Goal: Task Accomplishment & Management: Complete application form

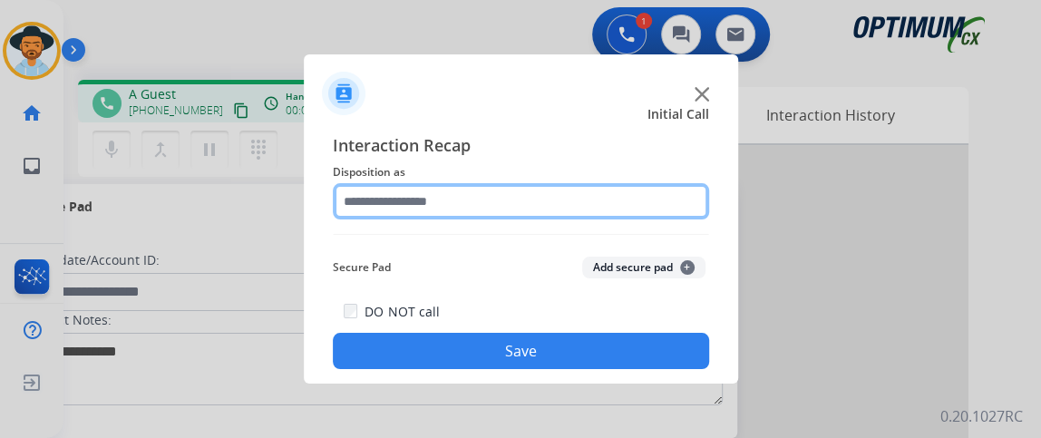
click at [500, 202] on input "text" at bounding box center [521, 201] width 376 height 36
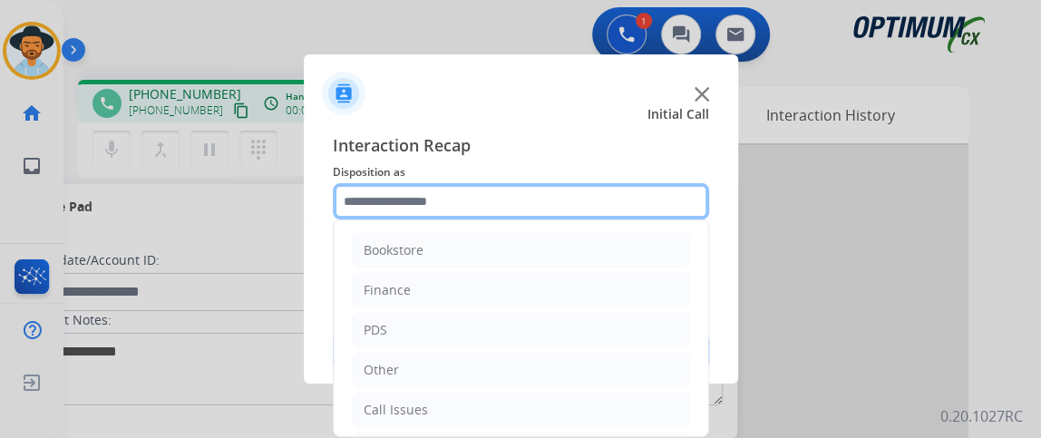
scroll to position [119, 0]
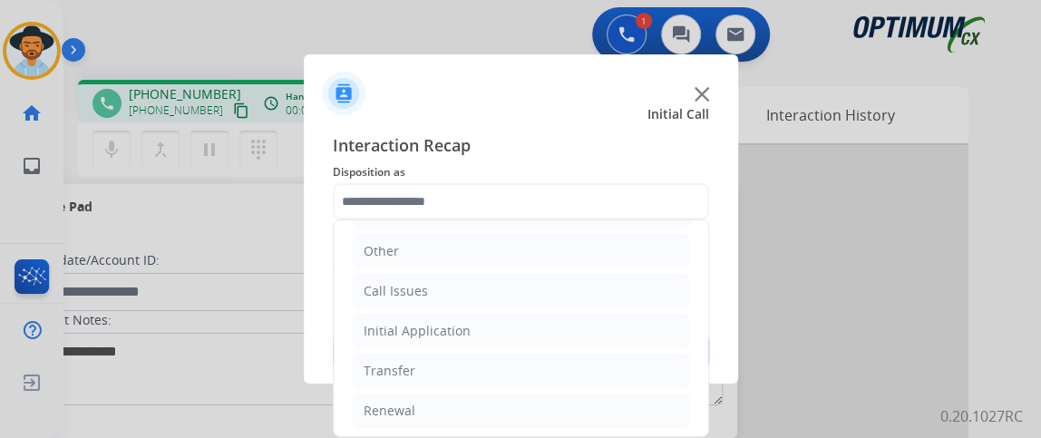
click at [635, 345] on ul "Bookstore Finance PDS Other Call Issues Initial Application Transfer Renewal" at bounding box center [521, 271] width 375 height 339
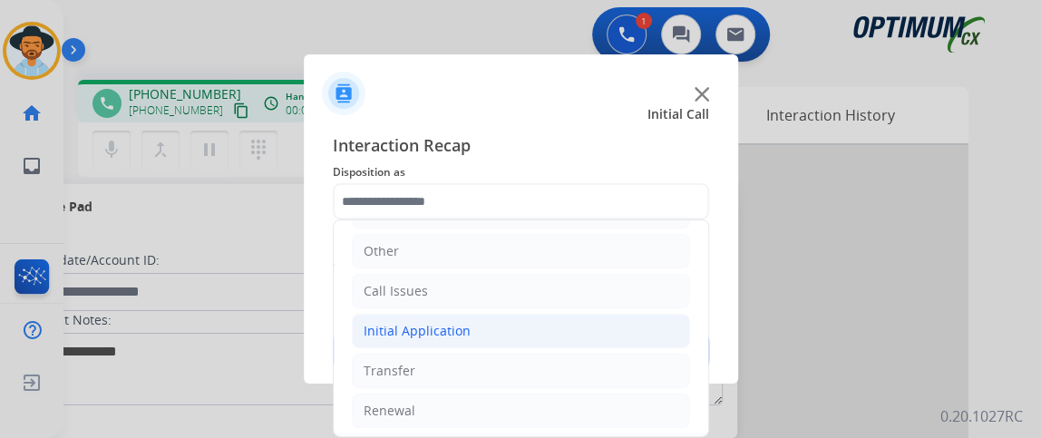
click at [629, 335] on li "Initial Application" at bounding box center [521, 331] width 338 height 34
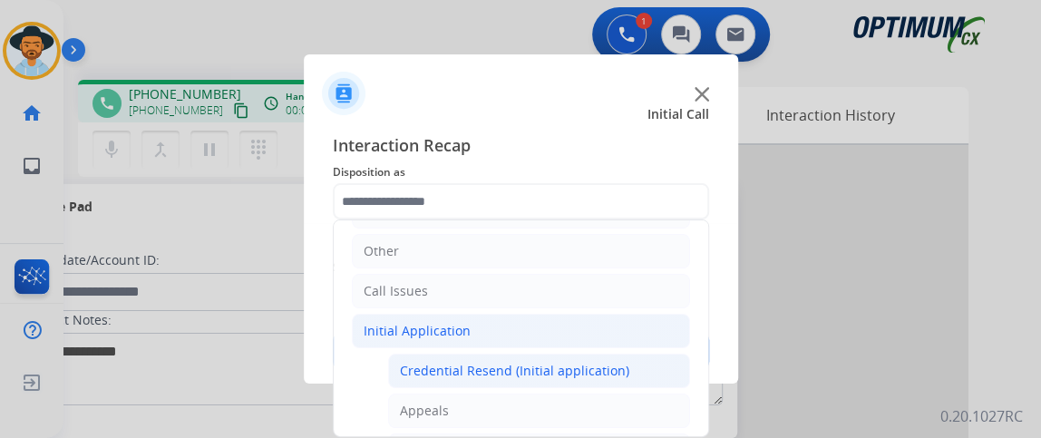
click at [629, 367] on li "Credential Resend (Initial application)" at bounding box center [539, 371] width 302 height 34
type input "**********"
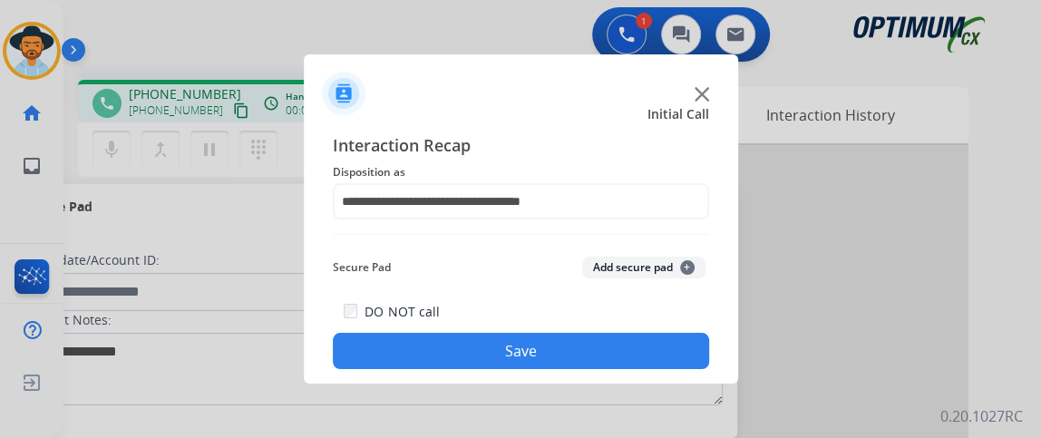
click at [620, 357] on button "Save" at bounding box center [521, 351] width 376 height 36
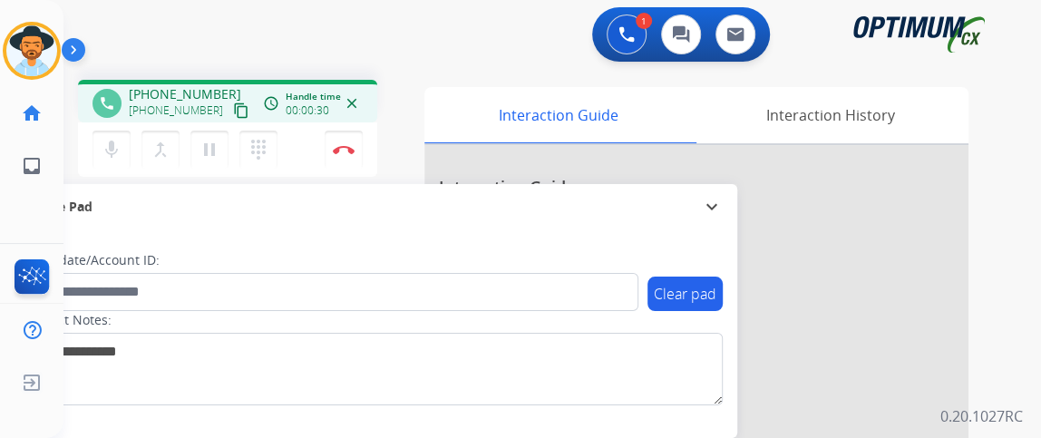
click at [233, 114] on mat-icon "content_copy" at bounding box center [241, 110] width 16 height 16
click at [115, 153] on mat-icon "mic" at bounding box center [112, 150] width 22 height 22
click at [105, 170] on div "mic_off Mute merge_type Bridge pause Hold dialpad Dialpad Disconnect" at bounding box center [227, 149] width 299 height 54
click at [107, 167] on button "mic_off Mute" at bounding box center [112, 150] width 38 height 38
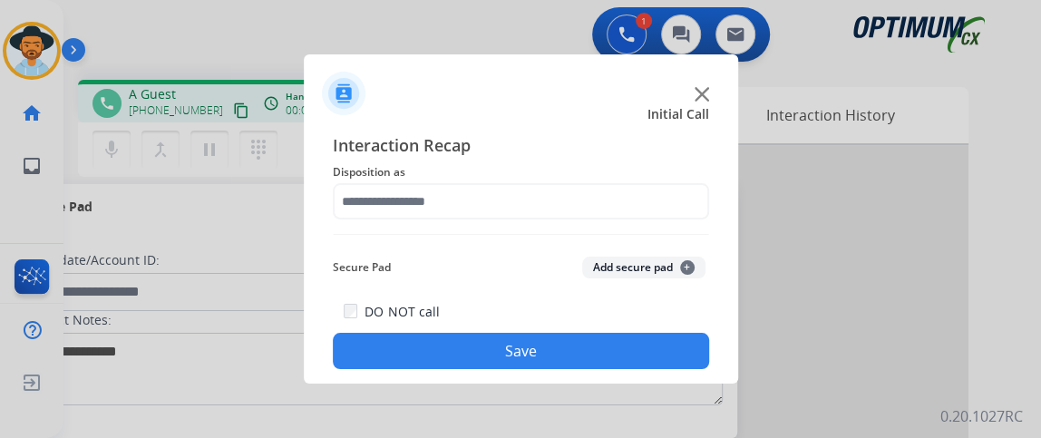
click at [455, 239] on div "Interaction Recap Disposition as Secure Pad Add secure pad + DO NOT call Save" at bounding box center [521, 250] width 376 height 237
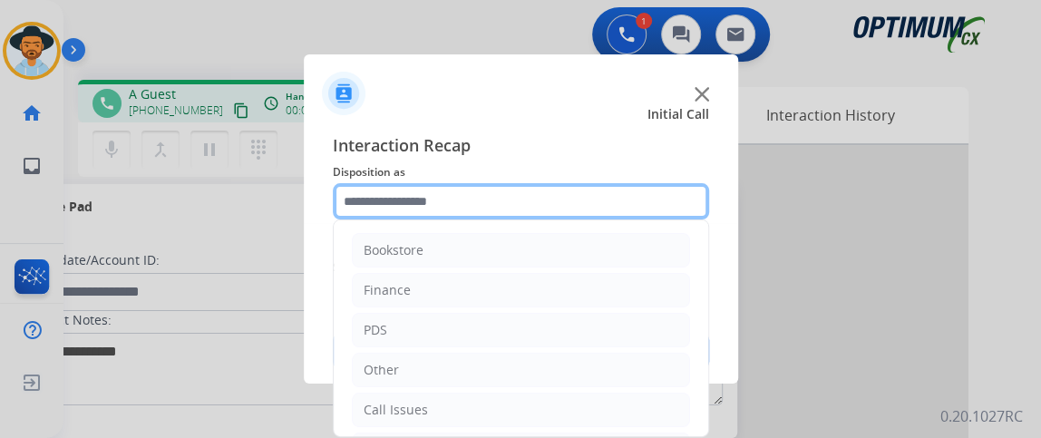
click at [467, 215] on input "text" at bounding box center [521, 201] width 376 height 36
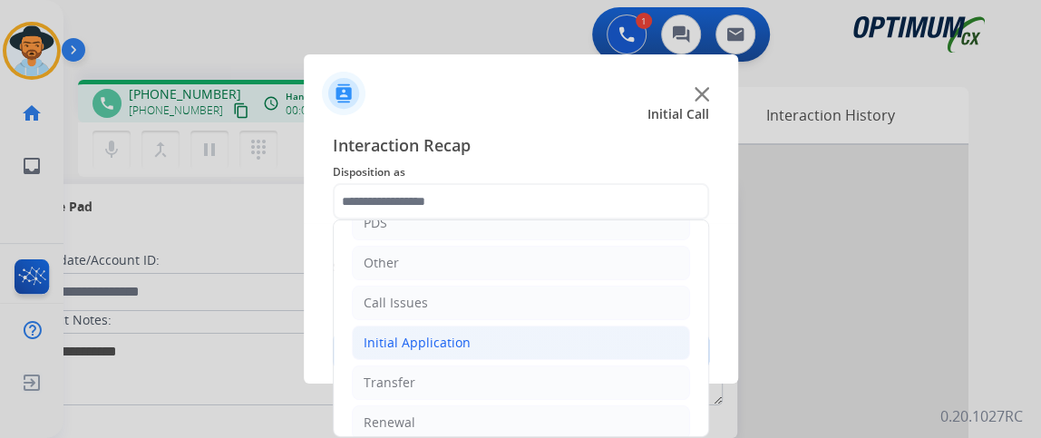
click at [552, 335] on li "Initial Application" at bounding box center [521, 343] width 338 height 34
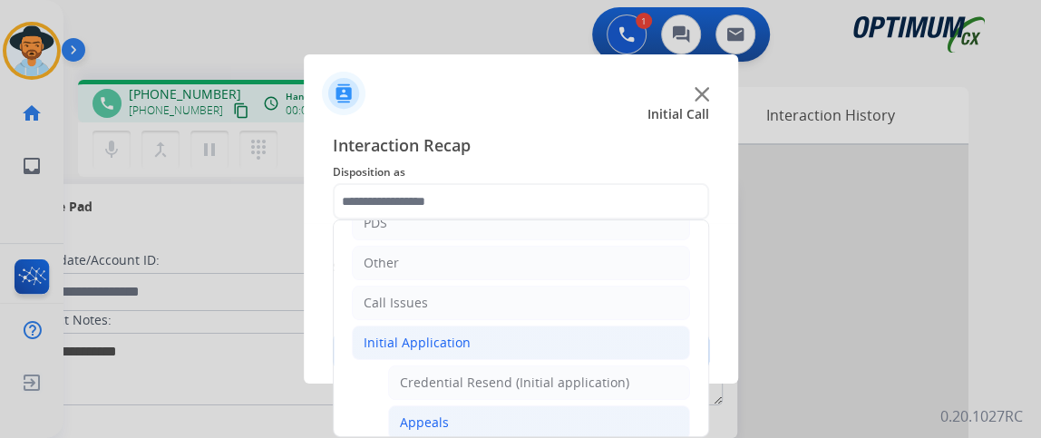
click at [544, 405] on li "Appeals" at bounding box center [539, 422] width 302 height 34
type input "*******"
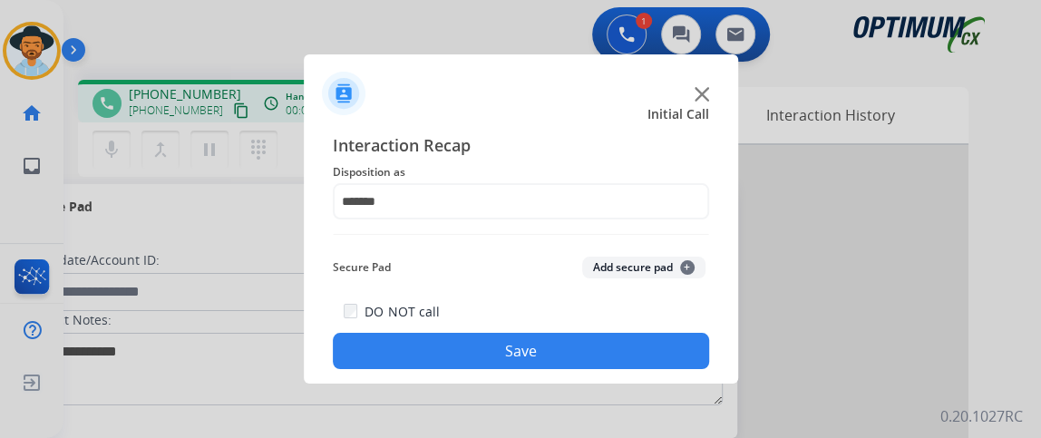
click at [542, 366] on button "Save" at bounding box center [521, 351] width 376 height 36
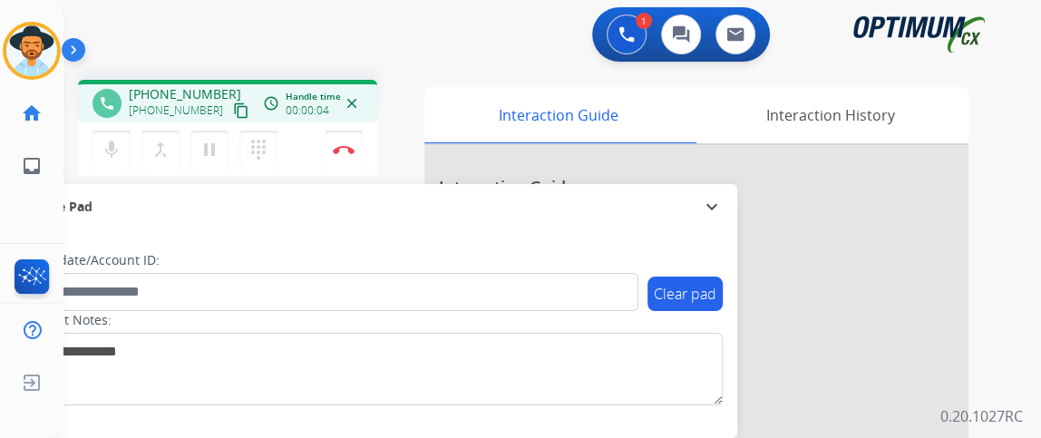
click at [233, 108] on mat-icon "content_copy" at bounding box center [241, 110] width 16 height 16
click at [112, 141] on mat-icon "mic" at bounding box center [112, 150] width 22 height 22
click at [112, 141] on mat-icon "mic_off" at bounding box center [112, 150] width 22 height 22
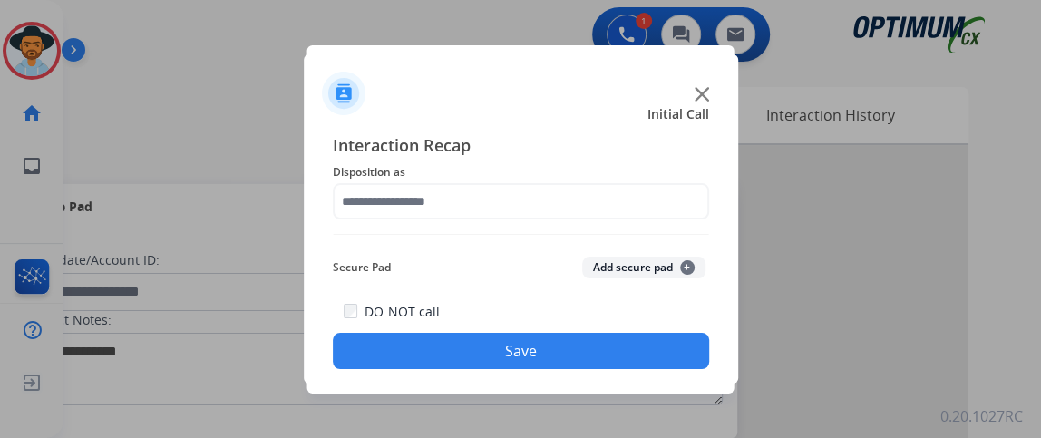
click at [518, 181] on span "Disposition as" at bounding box center [521, 172] width 376 height 22
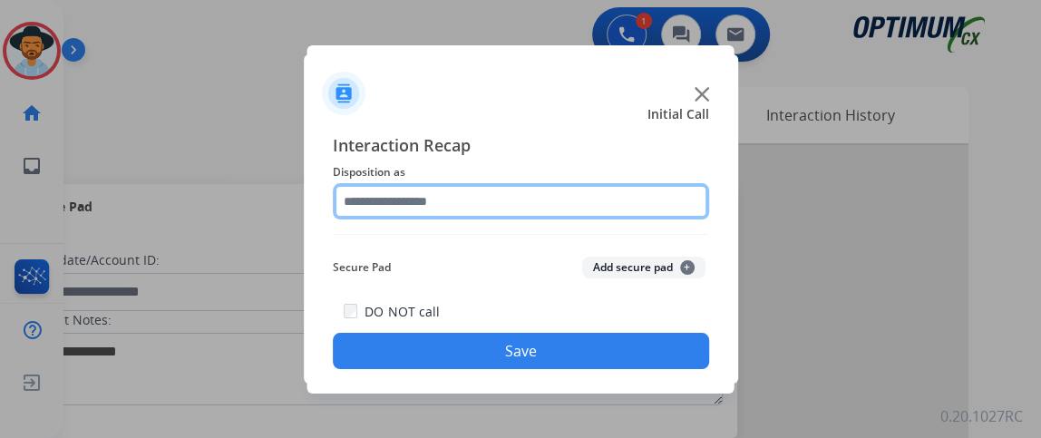
click at [526, 202] on input "text" at bounding box center [521, 201] width 376 height 36
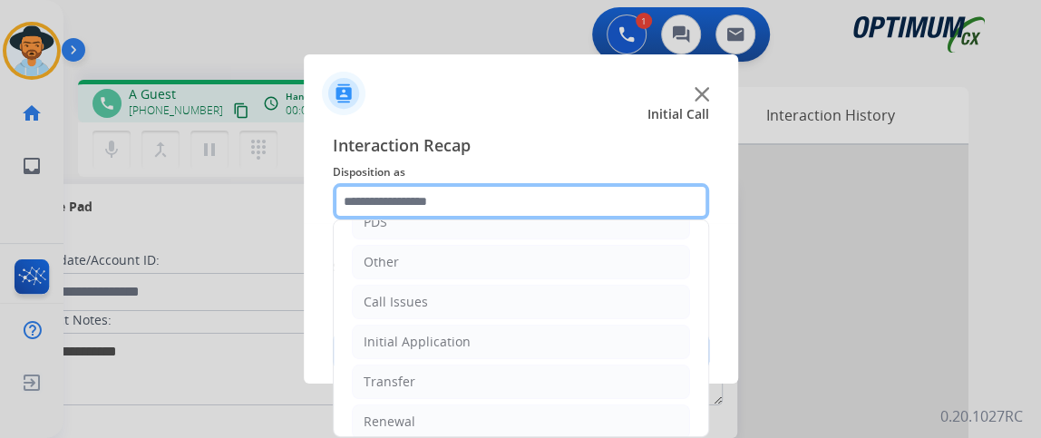
scroll to position [119, 0]
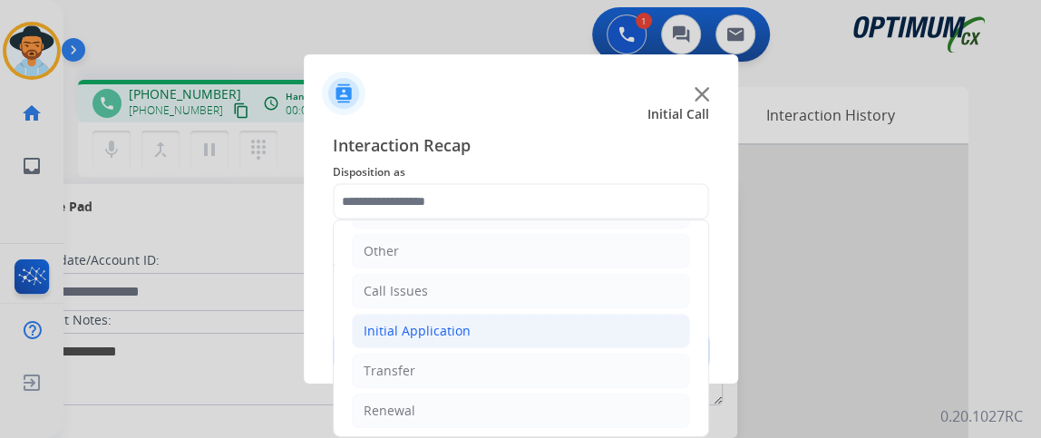
click at [566, 332] on li "Initial Application" at bounding box center [521, 331] width 338 height 34
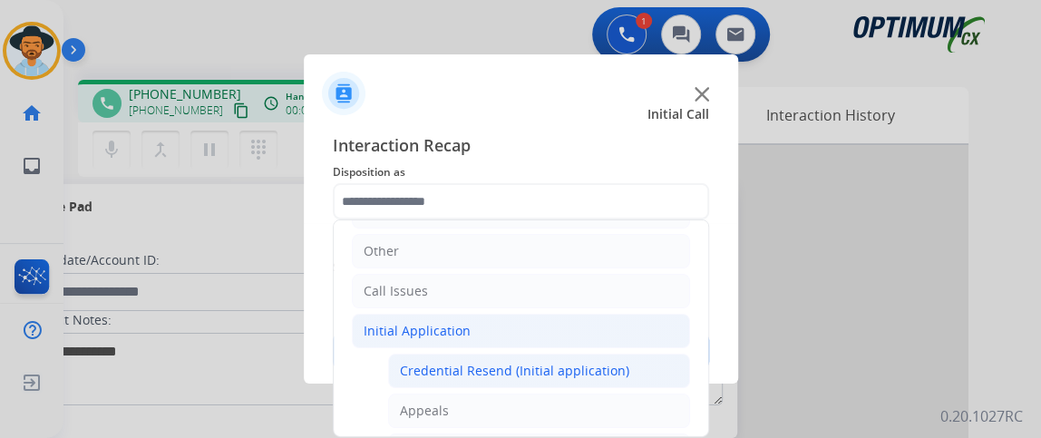
click at [558, 362] on div "Credential Resend (Initial application)" at bounding box center [514, 371] width 229 height 18
type input "**********"
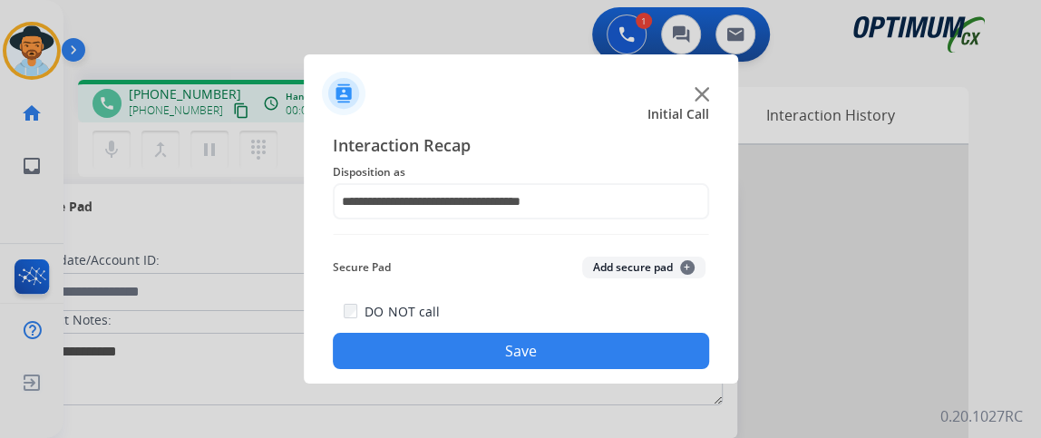
click at [558, 362] on button "Save" at bounding box center [521, 351] width 376 height 36
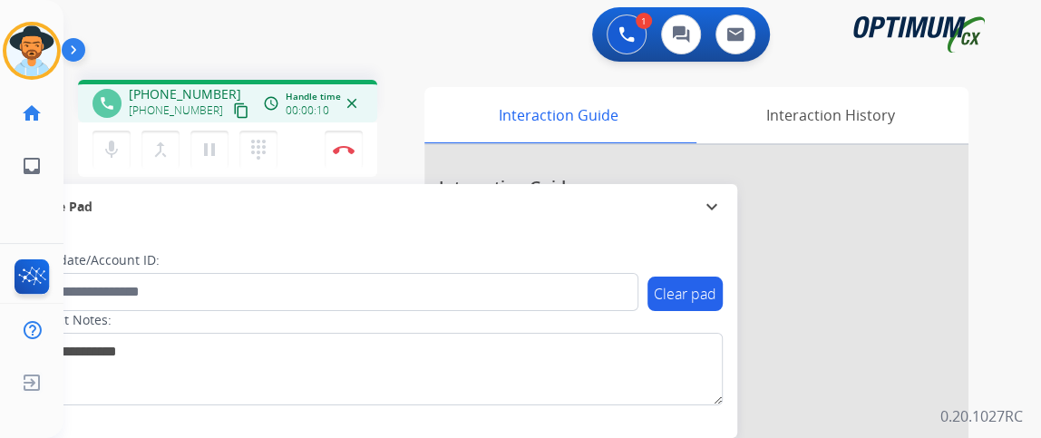
click at [233, 110] on mat-icon "content_copy" at bounding box center [241, 110] width 16 height 16
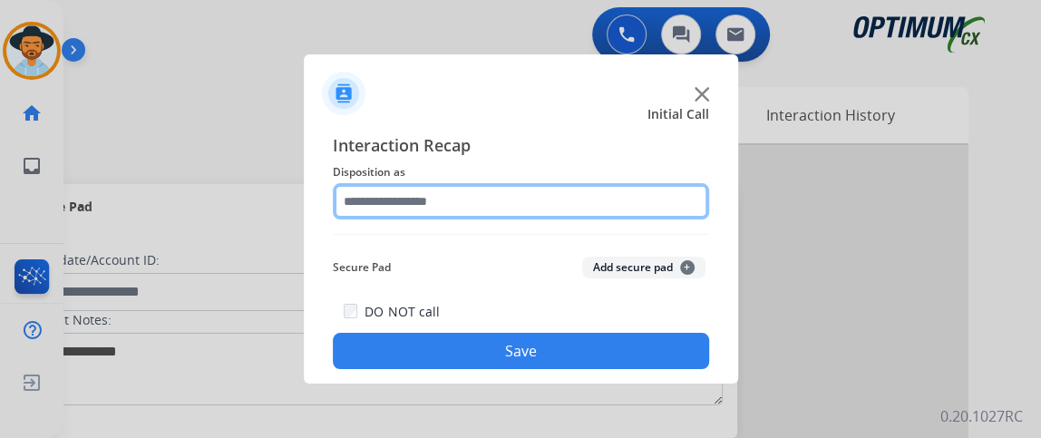
click at [472, 197] on input "text" at bounding box center [521, 201] width 376 height 36
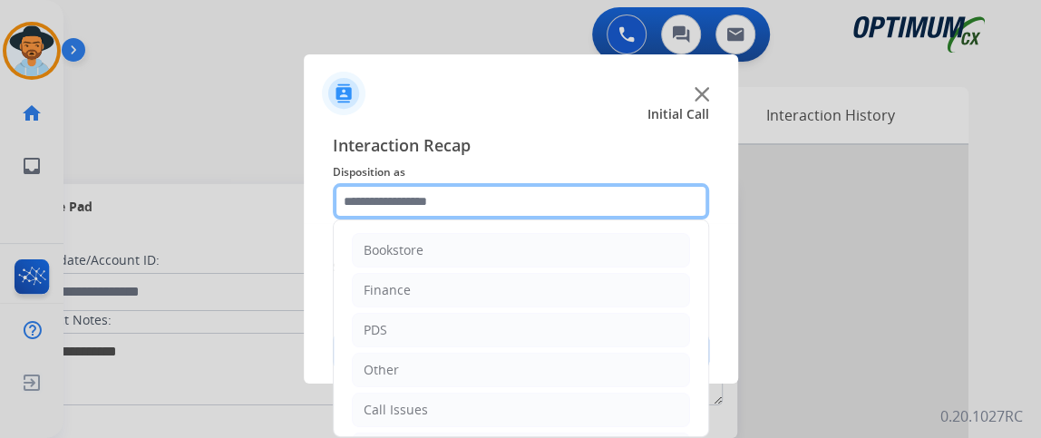
scroll to position [112, 0]
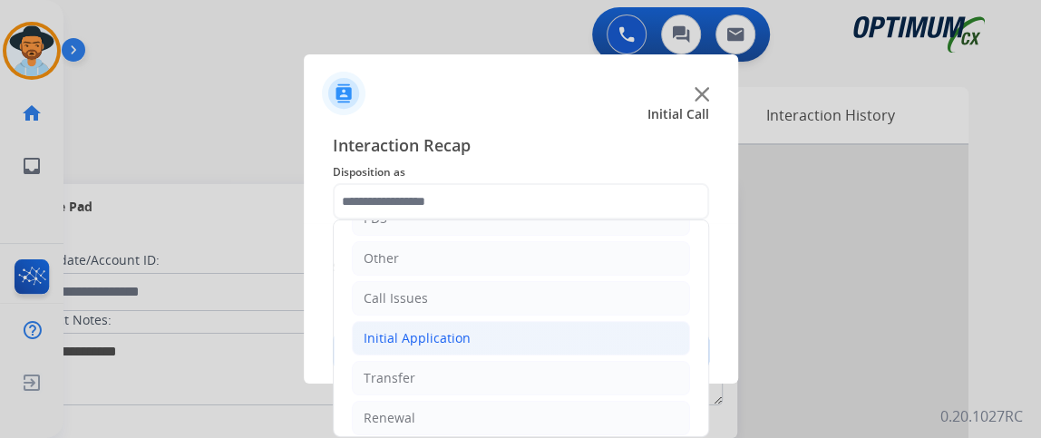
click at [529, 350] on li "Initial Application" at bounding box center [521, 338] width 338 height 34
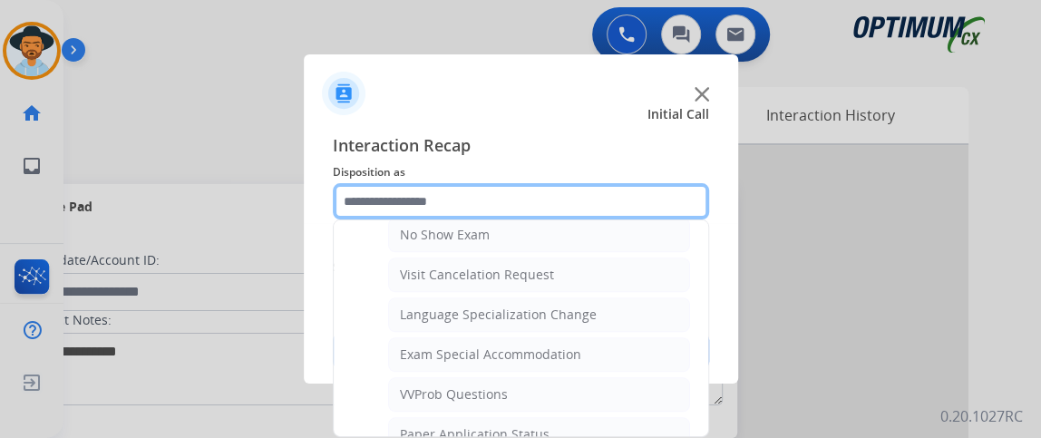
scroll to position [961, 0]
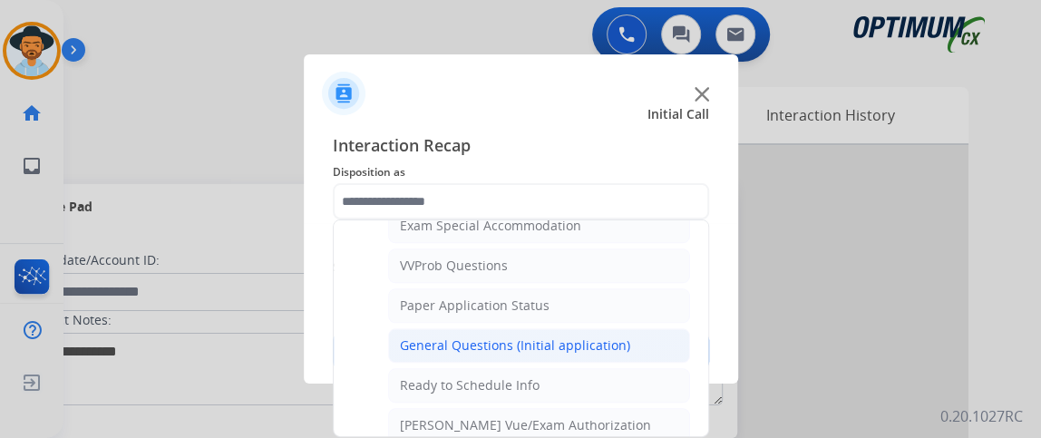
click at [636, 338] on li "General Questions (Initial application)" at bounding box center [539, 345] width 302 height 34
type input "**********"
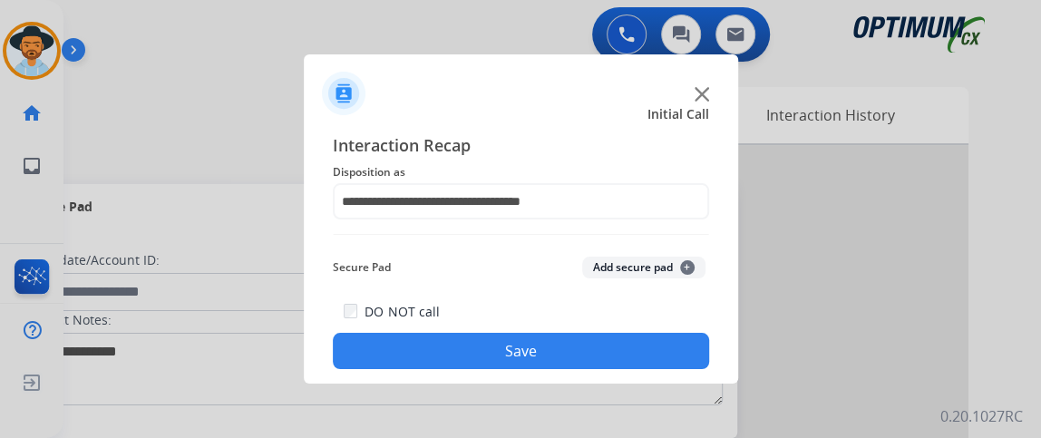
click at [632, 355] on button "Save" at bounding box center [521, 351] width 376 height 36
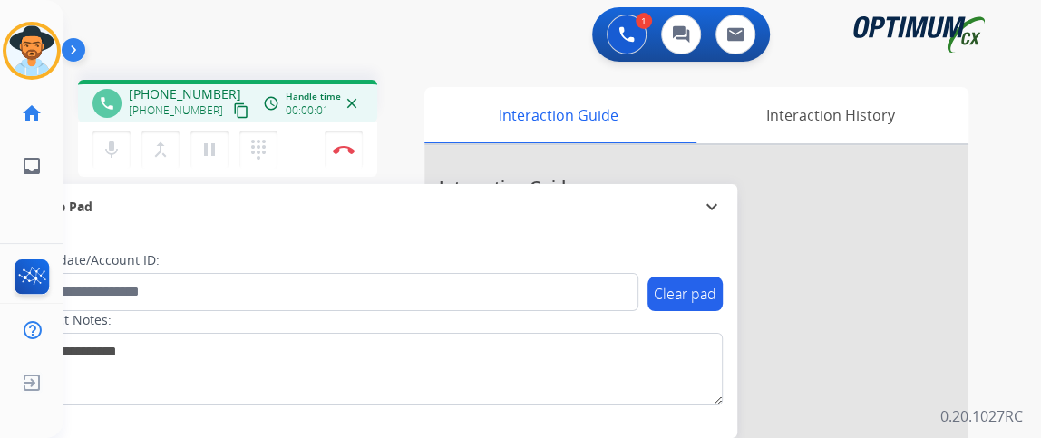
click at [233, 116] on mat-icon "content_copy" at bounding box center [241, 110] width 16 height 16
click at [284, 32] on div "1 Voice Interactions 0 Chat Interactions 0 Email Interactions" at bounding box center [541, 36] width 912 height 58
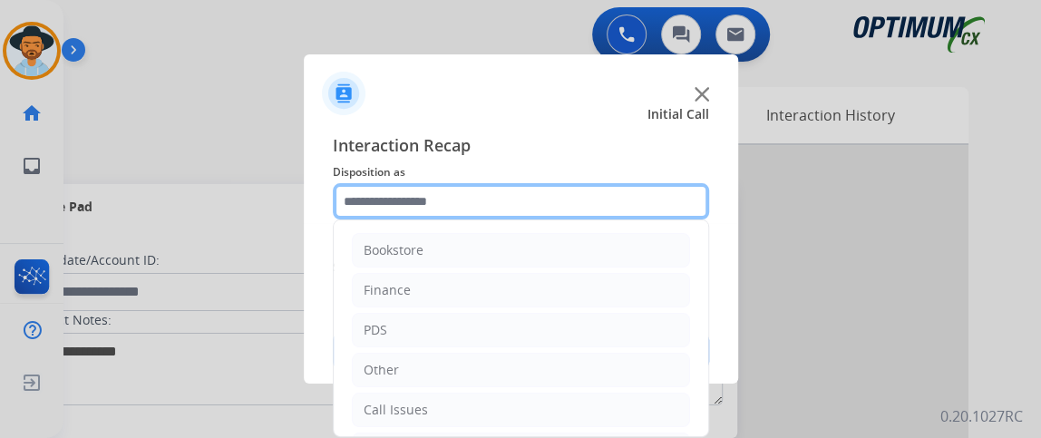
click at [409, 210] on input "text" at bounding box center [521, 201] width 376 height 36
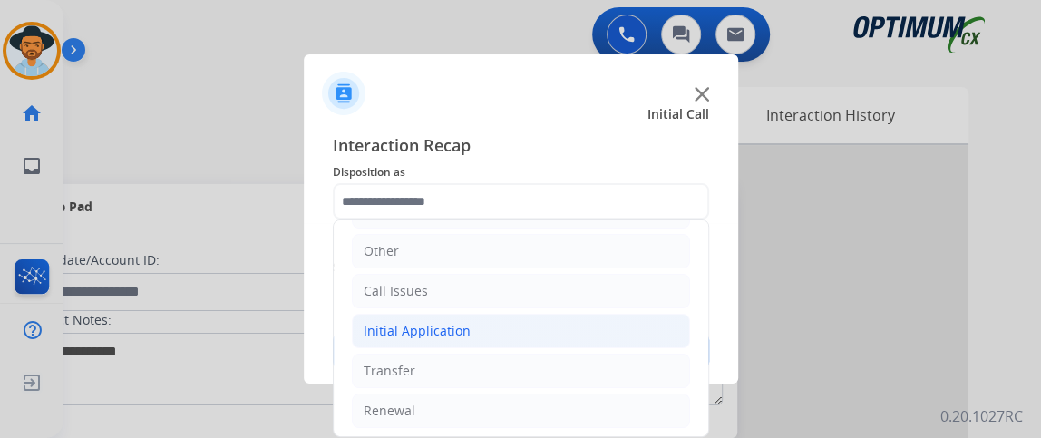
click at [575, 330] on li "Initial Application" at bounding box center [521, 331] width 338 height 34
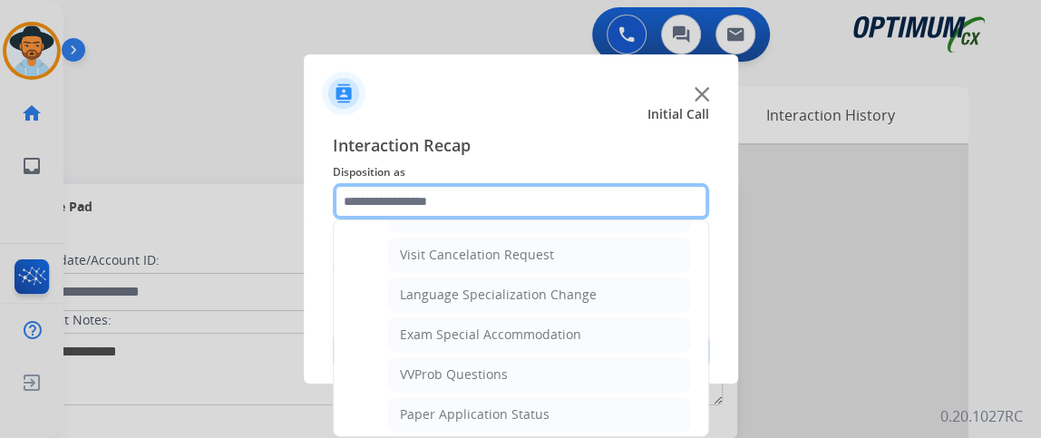
scroll to position [903, 0]
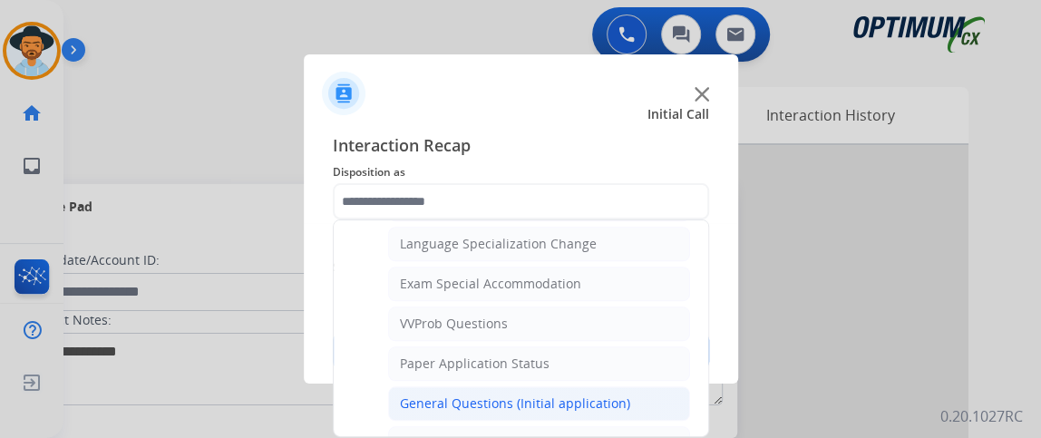
click at [617, 396] on div "General Questions (Initial application)" at bounding box center [515, 404] width 230 height 18
type input "**********"
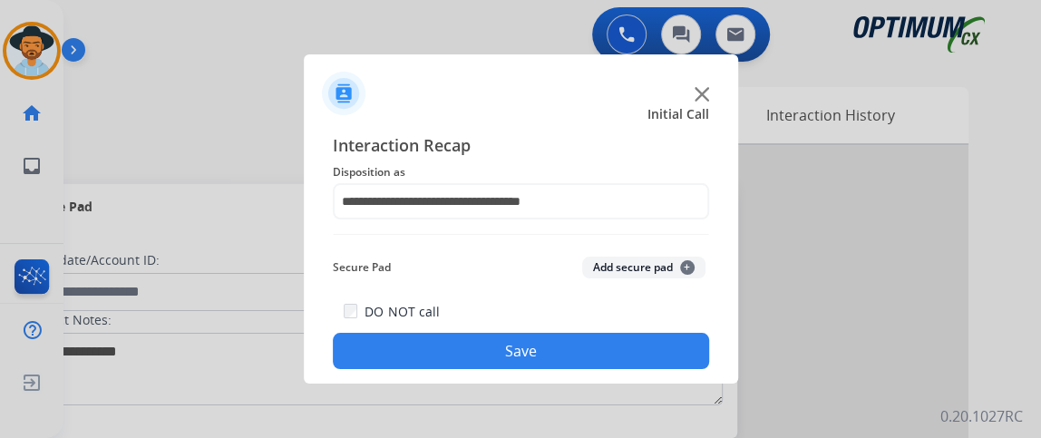
click at [598, 359] on button "Save" at bounding box center [521, 351] width 376 height 36
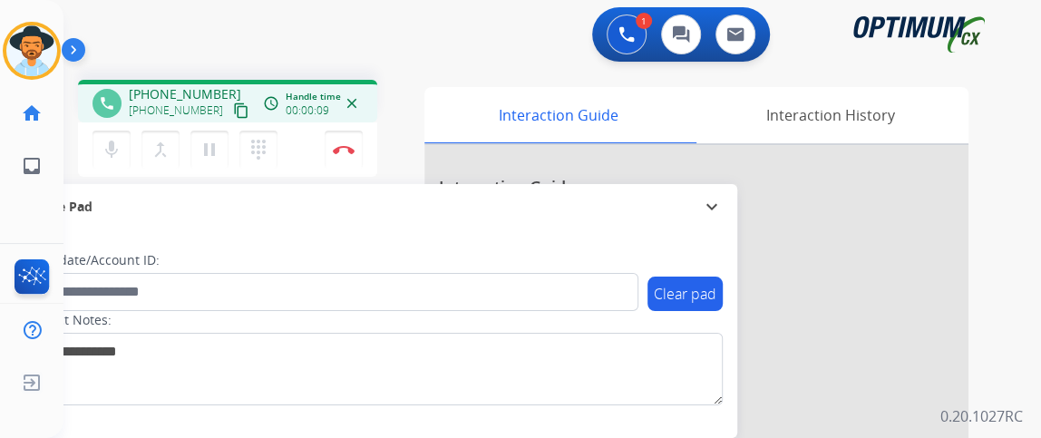
click at [233, 109] on mat-icon "content_copy" at bounding box center [241, 110] width 16 height 16
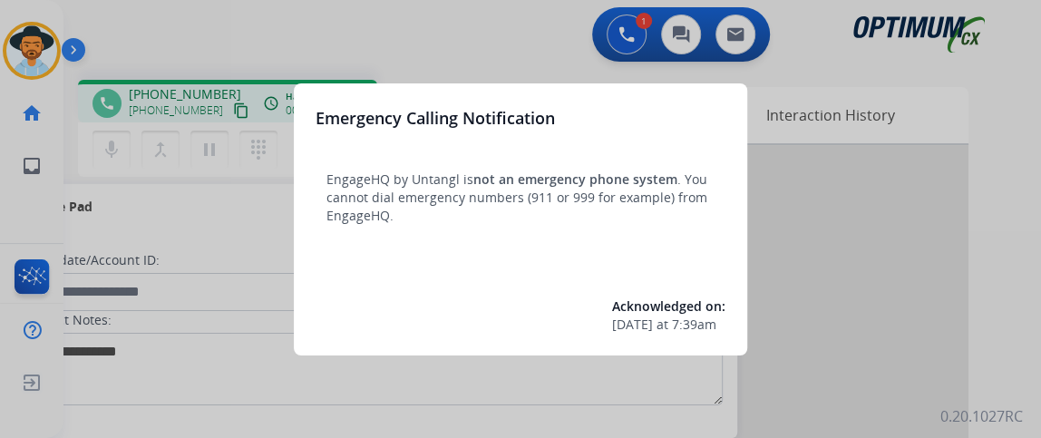
click at [140, 137] on div at bounding box center [520, 219] width 1041 height 438
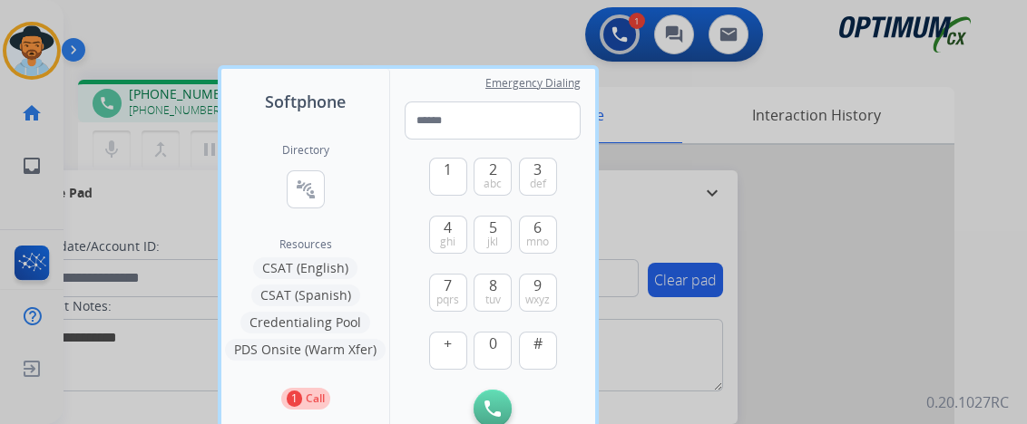
click at [128, 155] on div at bounding box center [513, 212] width 1027 height 424
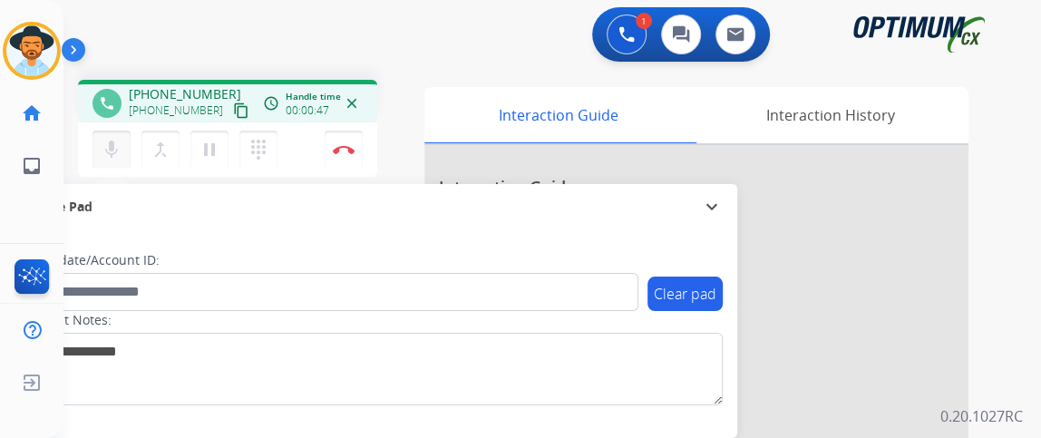
click at [115, 152] on mat-icon "mic" at bounding box center [112, 150] width 22 height 22
click at [343, 165] on button "Disconnect" at bounding box center [344, 150] width 38 height 38
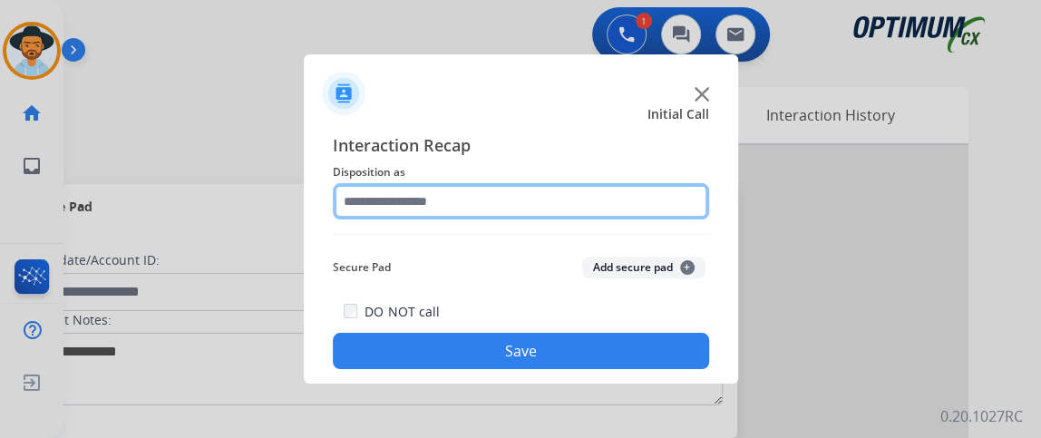
click at [550, 200] on input "text" at bounding box center [521, 201] width 376 height 36
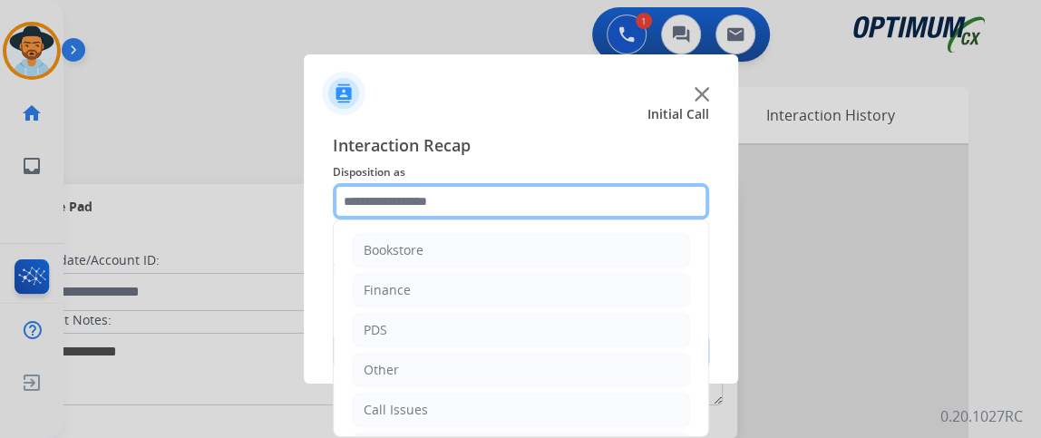
scroll to position [119, 0]
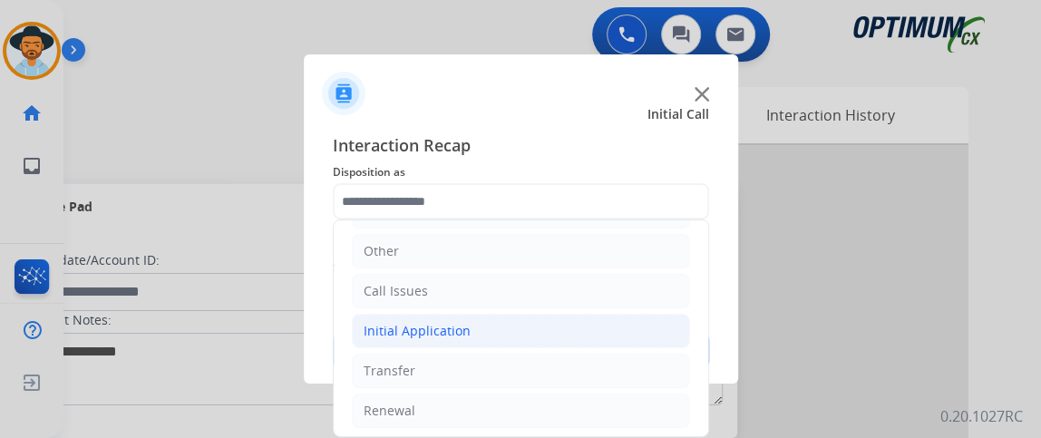
click at [504, 326] on li "Initial Application" at bounding box center [521, 331] width 338 height 34
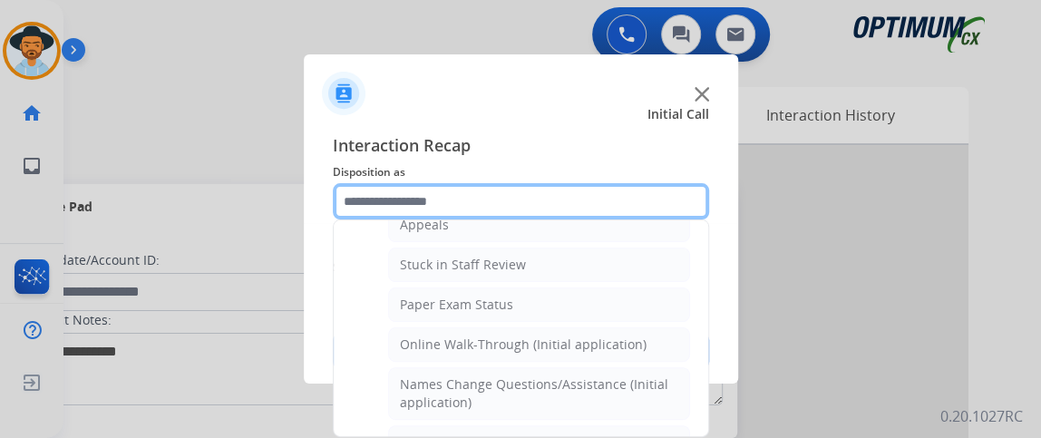
scroll to position [308, 0]
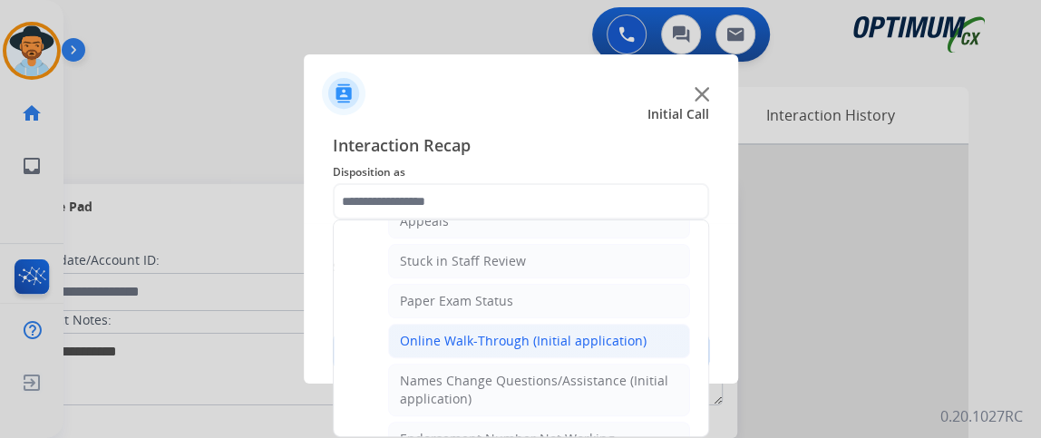
click at [625, 332] on div "Online Walk-Through (Initial application)" at bounding box center [523, 341] width 247 height 18
type input "**********"
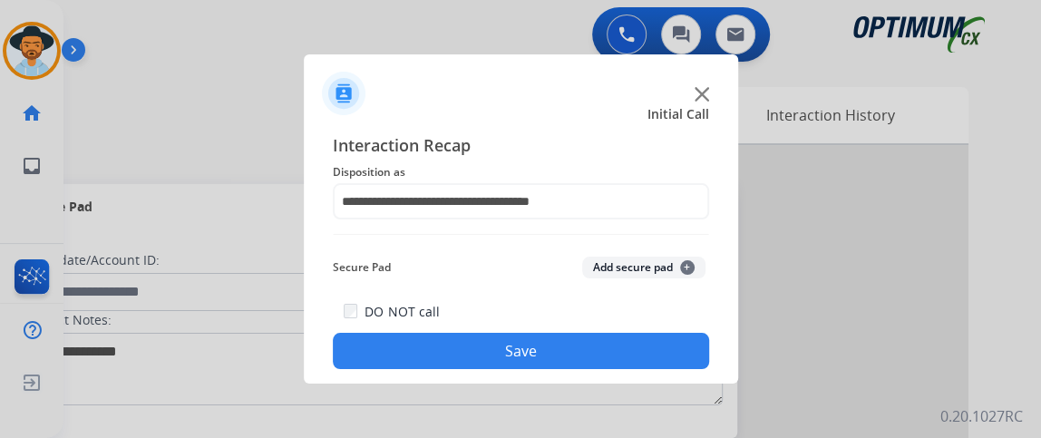
click at [622, 337] on button "Save" at bounding box center [521, 351] width 376 height 36
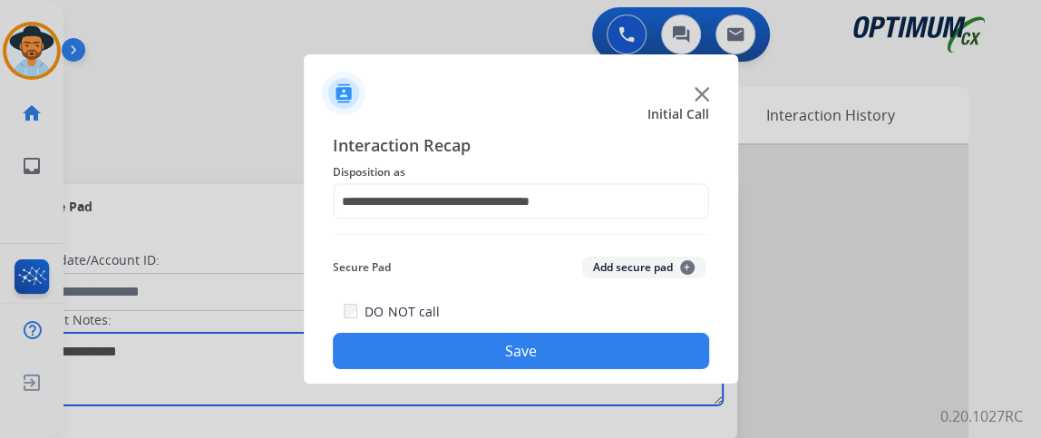
click at [622, 335] on textarea at bounding box center [373, 369] width 700 height 73
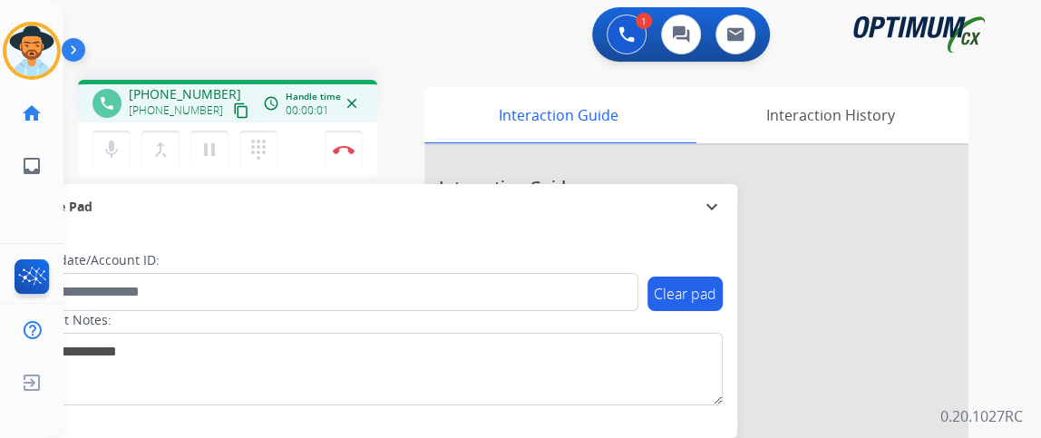
click at [233, 115] on mat-icon "content_copy" at bounding box center [241, 110] width 16 height 16
click at [120, 135] on button "mic Mute" at bounding box center [112, 150] width 38 height 38
click at [120, 135] on button "mic_off Mute" at bounding box center [112, 150] width 38 height 38
click at [120, 135] on button "mic Mute" at bounding box center [112, 150] width 38 height 38
click at [120, 135] on button "mic_off Mute" at bounding box center [112, 150] width 38 height 38
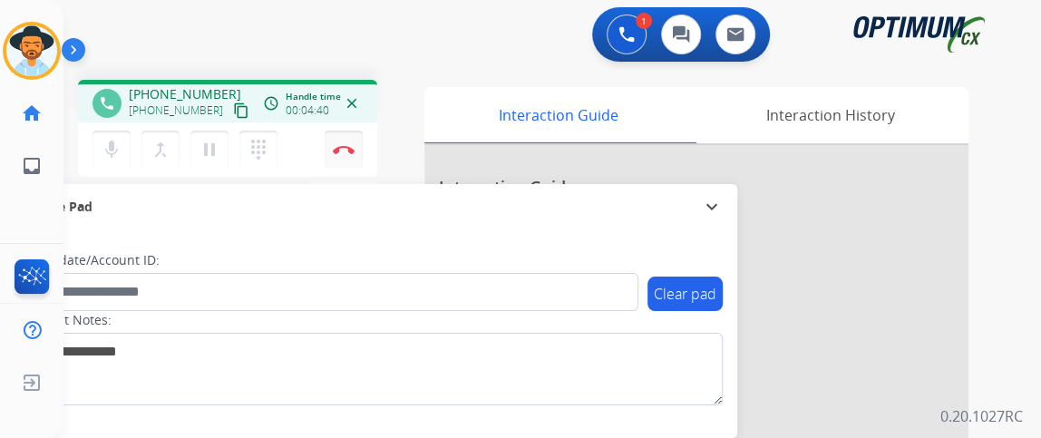
click at [339, 158] on button "Disconnect" at bounding box center [344, 150] width 38 height 38
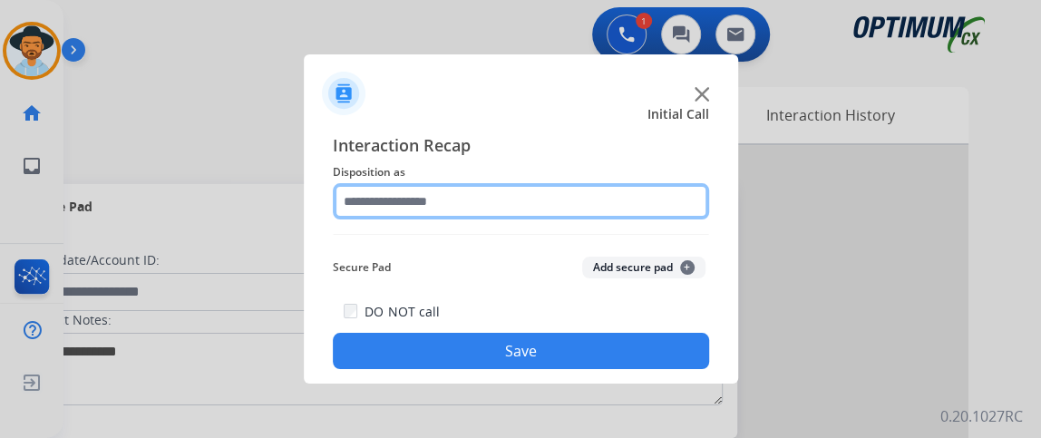
click at [529, 190] on input "text" at bounding box center [521, 201] width 376 height 36
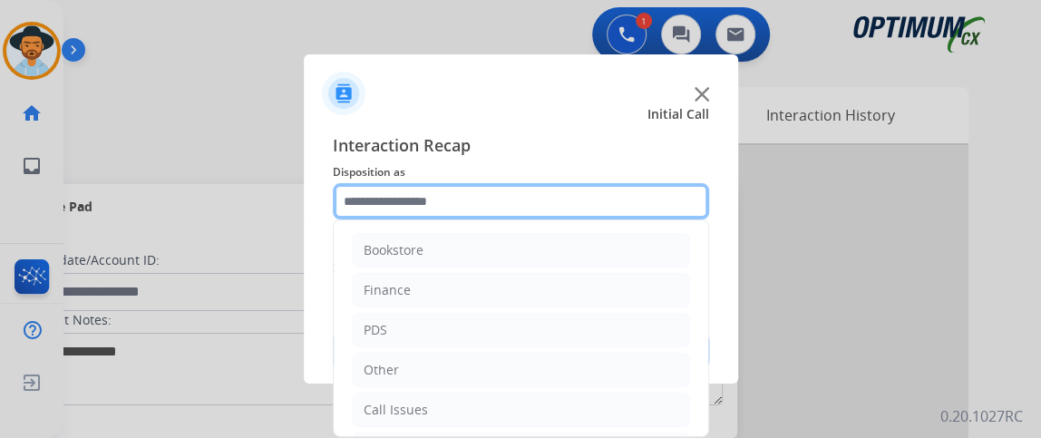
scroll to position [119, 0]
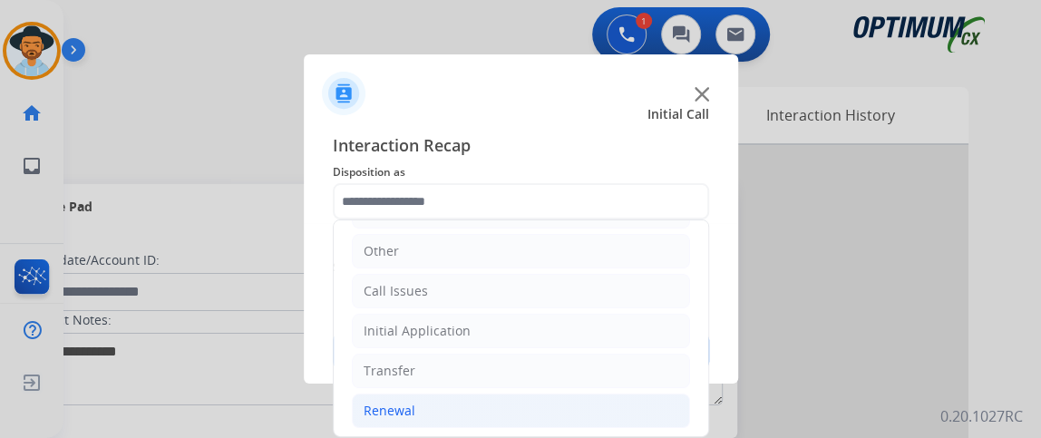
click at [509, 405] on li "Renewal" at bounding box center [521, 411] width 338 height 34
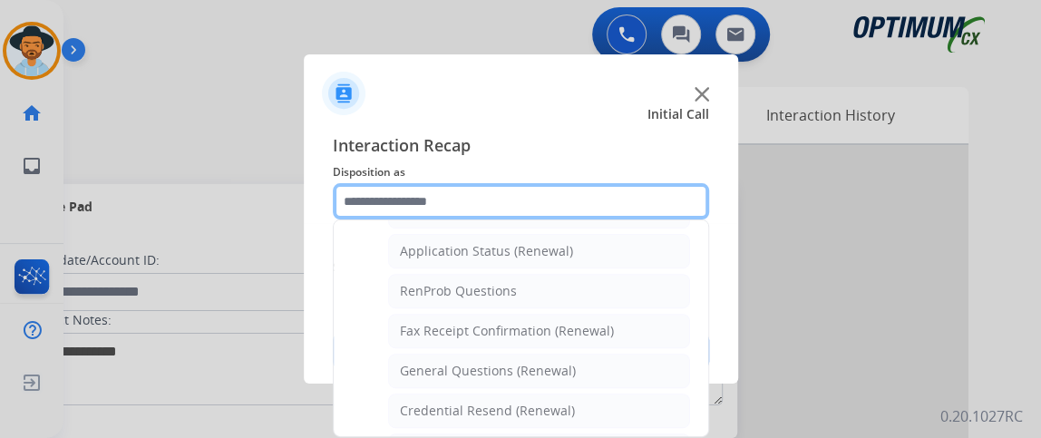
scroll to position [473, 0]
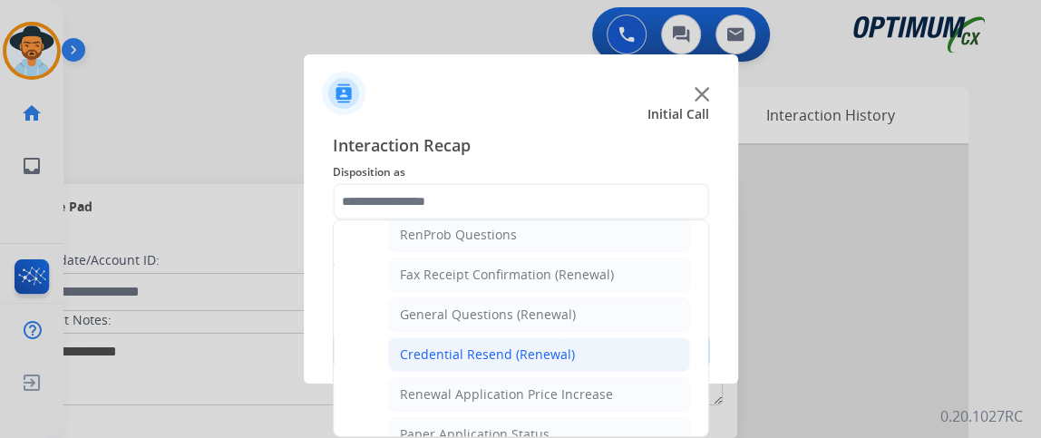
click at [600, 362] on li "Credential Resend (Renewal)" at bounding box center [539, 354] width 302 height 34
type input "**********"
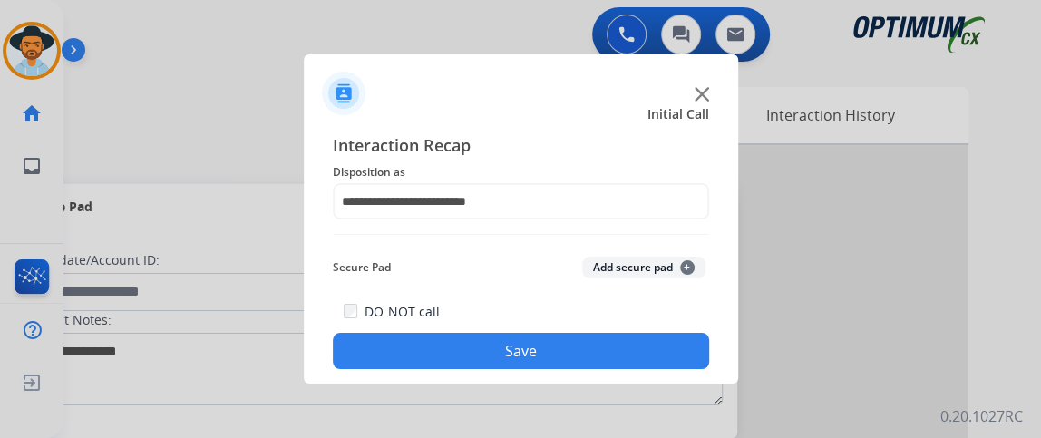
click at [600, 362] on button "Save" at bounding box center [521, 351] width 376 height 36
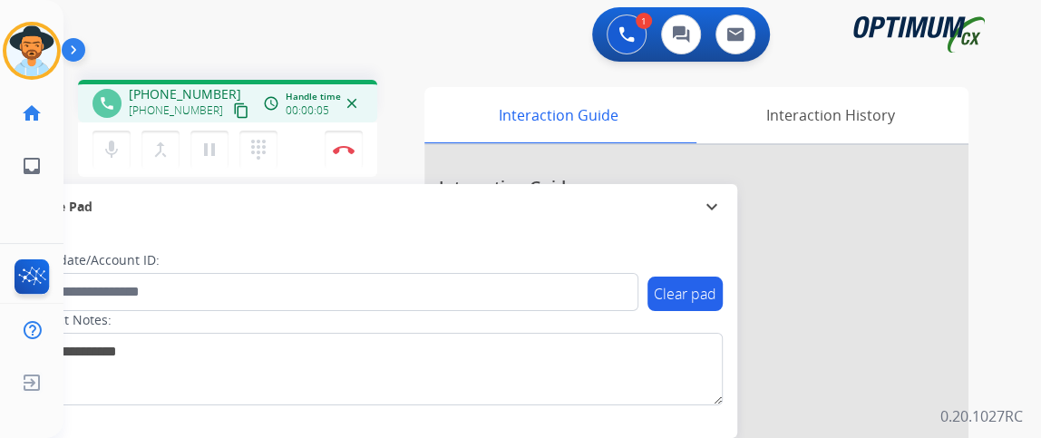
click at [233, 112] on mat-icon "content_copy" at bounding box center [241, 110] width 16 height 16
click at [112, 141] on mat-icon "mic" at bounding box center [112, 150] width 22 height 22
click at [111, 143] on mat-icon "mic_off" at bounding box center [112, 150] width 22 height 22
click at [114, 132] on button "mic Mute" at bounding box center [112, 150] width 38 height 38
click at [350, 155] on button "Disconnect" at bounding box center [344, 150] width 38 height 38
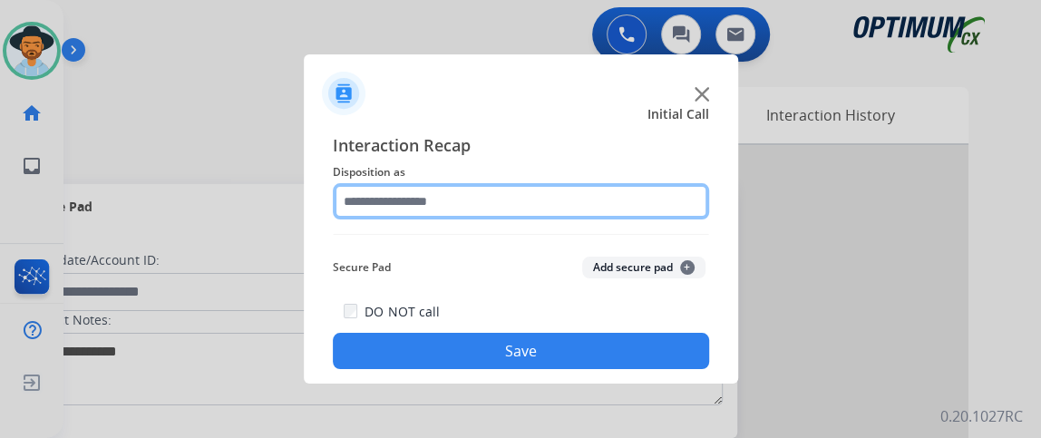
click at [405, 206] on input "text" at bounding box center [521, 201] width 376 height 36
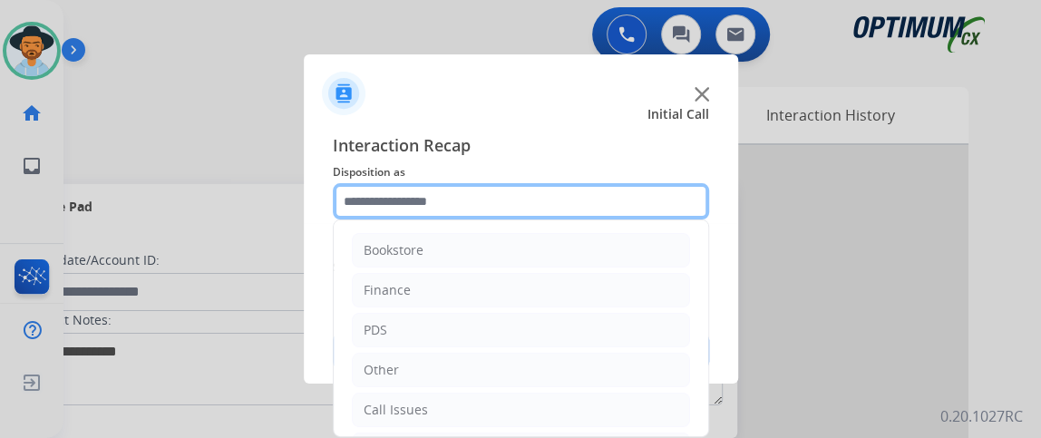
scroll to position [119, 0]
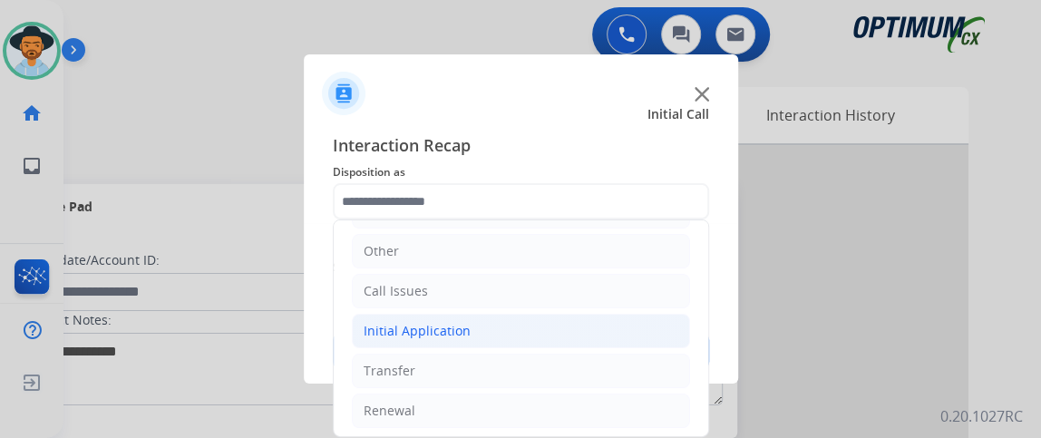
click at [580, 317] on li "Initial Application" at bounding box center [521, 331] width 338 height 34
click at [571, 354] on li "Credential Resend (Initial application)" at bounding box center [539, 371] width 302 height 34
type input "**********"
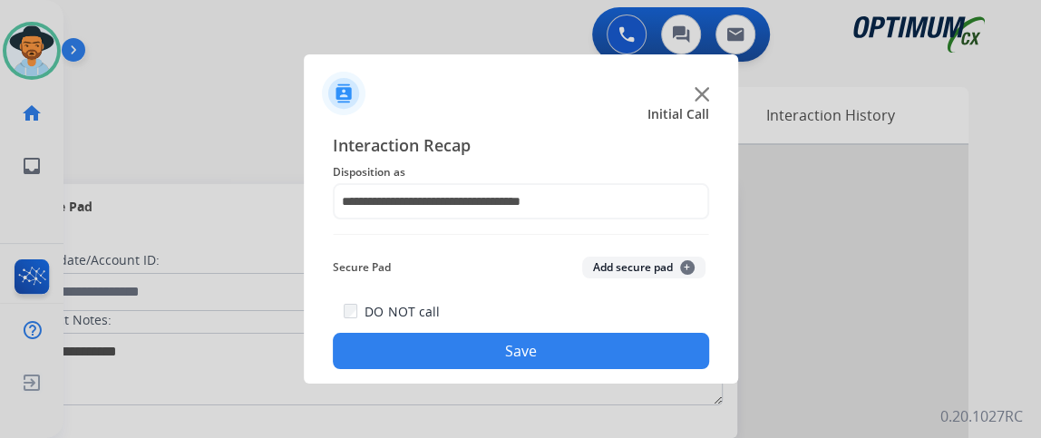
click at [571, 350] on button "Save" at bounding box center [521, 351] width 376 height 36
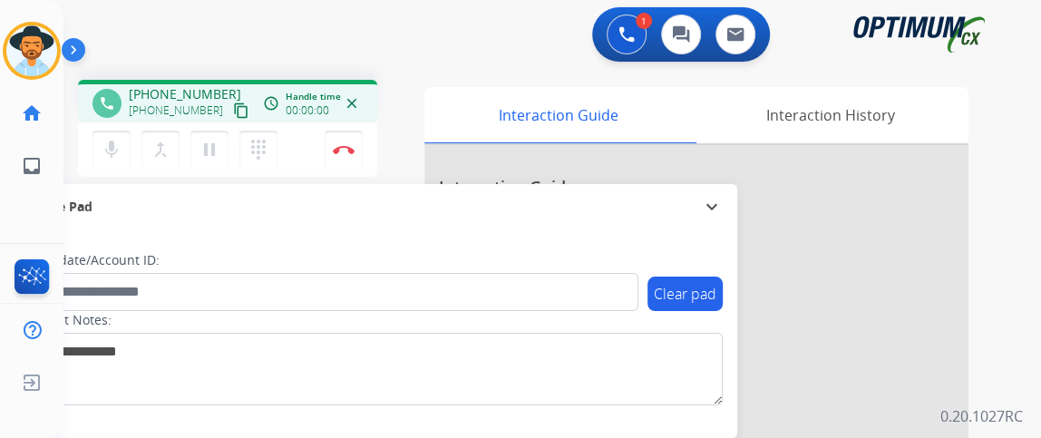
click at [233, 112] on mat-icon "content_copy" at bounding box center [241, 110] width 16 height 16
click at [112, 149] on mat-icon "mic" at bounding box center [112, 150] width 22 height 22
click at [107, 164] on button "mic_off Mute" at bounding box center [112, 150] width 38 height 38
click at [339, 148] on img at bounding box center [344, 149] width 22 height 9
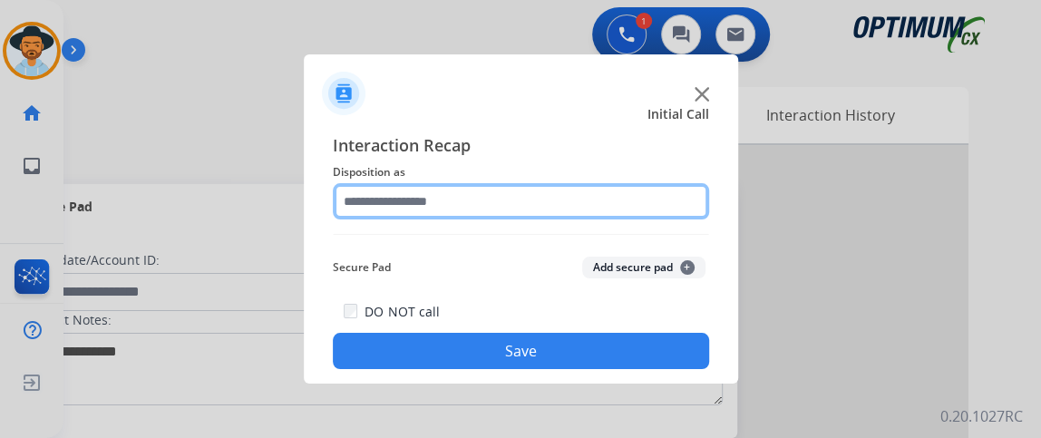
click at [527, 201] on input "text" at bounding box center [521, 201] width 376 height 36
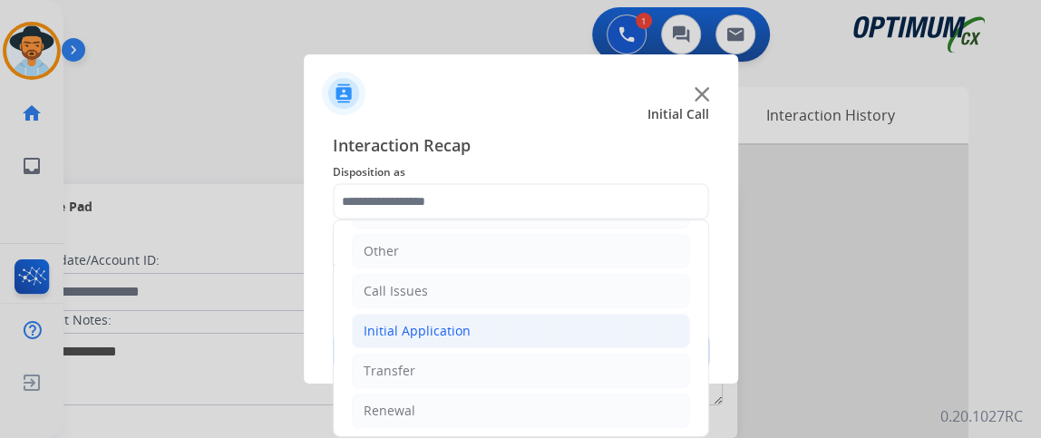
click at [524, 333] on li "Initial Application" at bounding box center [521, 331] width 338 height 34
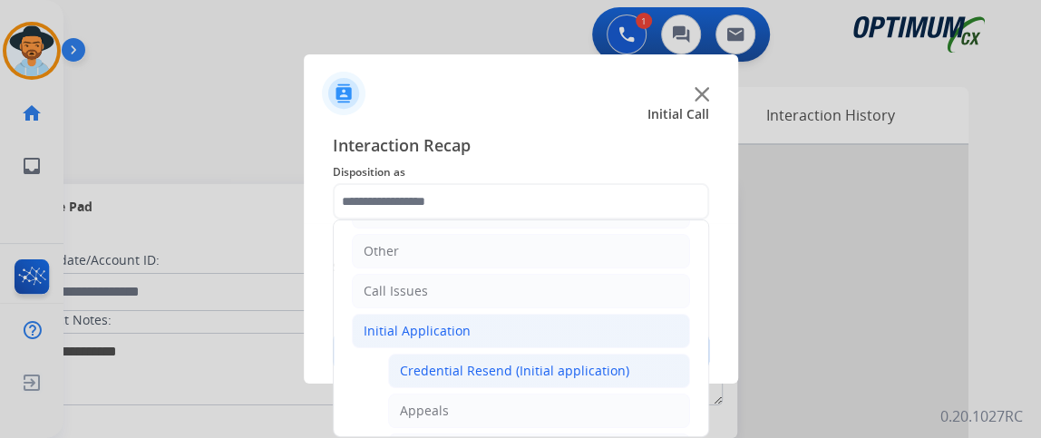
click at [534, 362] on div "Credential Resend (Initial application)" at bounding box center [514, 371] width 229 height 18
type input "**********"
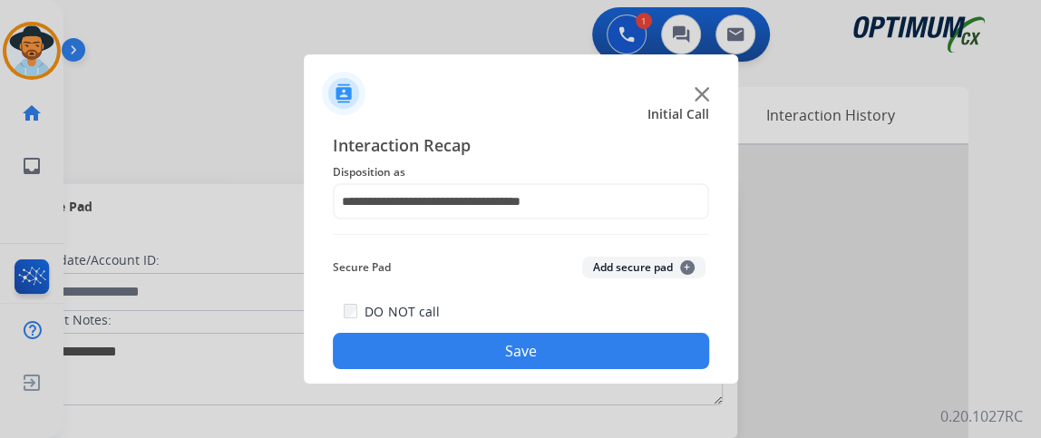
click at [532, 348] on button "Save" at bounding box center [521, 351] width 376 height 36
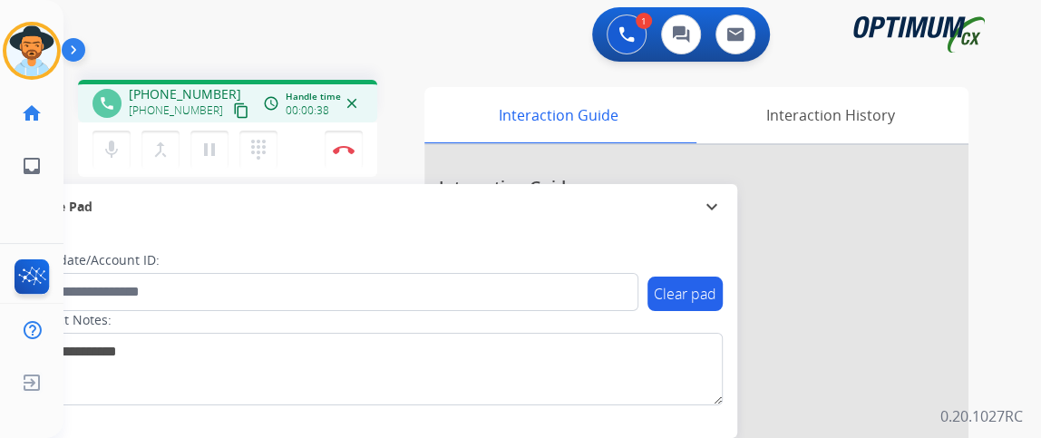
click at [233, 111] on mat-icon "content_copy" at bounding box center [241, 110] width 16 height 16
click at [122, 147] on button "mic Mute" at bounding box center [112, 150] width 38 height 38
click at [122, 147] on button "mic_off Mute" at bounding box center [112, 150] width 38 height 38
click at [119, 151] on mat-icon "mic" at bounding box center [112, 150] width 22 height 22
click at [122, 151] on button "mic Mute" at bounding box center [112, 150] width 38 height 38
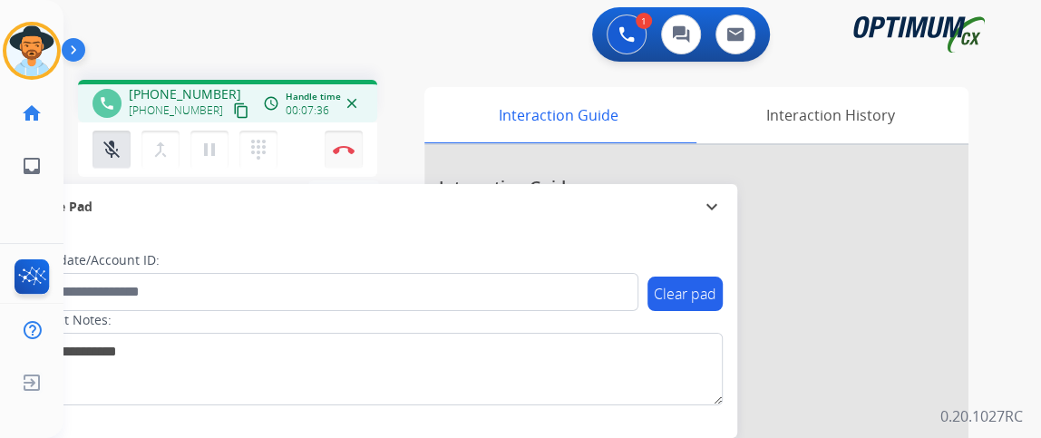
click at [340, 150] on img at bounding box center [344, 149] width 22 height 9
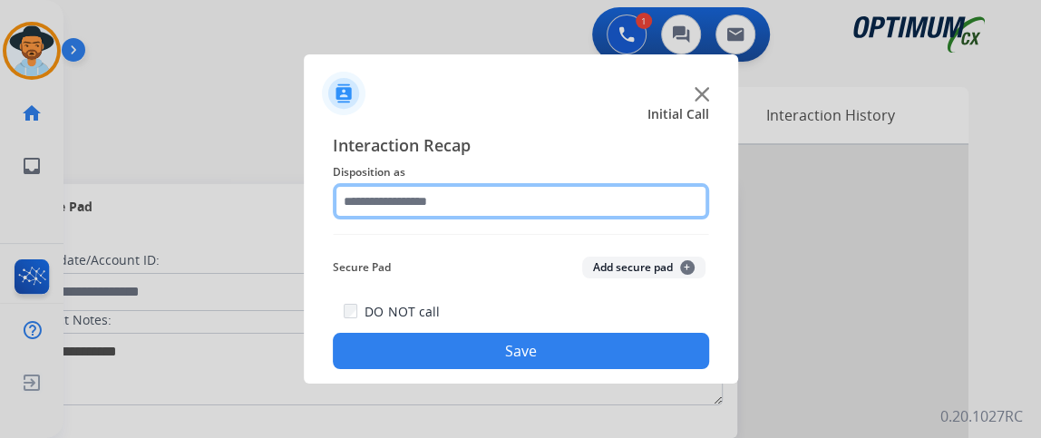
click at [507, 195] on input "text" at bounding box center [521, 201] width 376 height 36
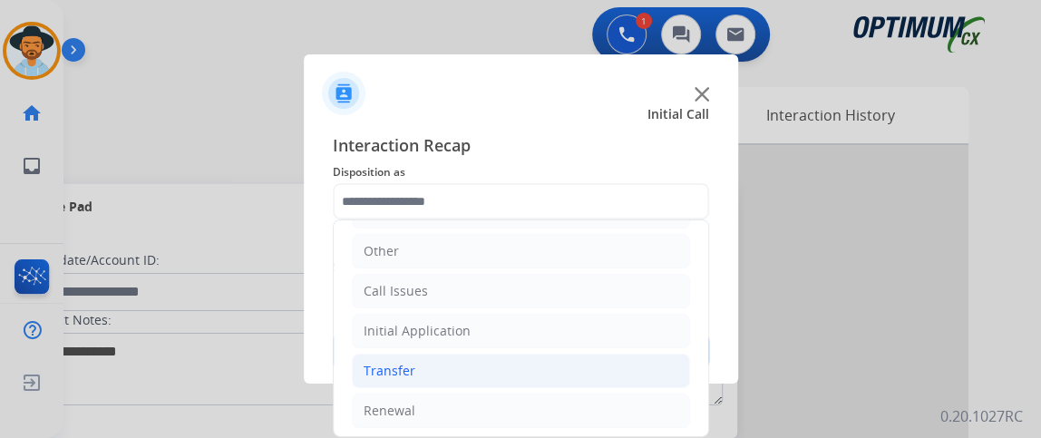
click at [582, 357] on li "Transfer" at bounding box center [521, 371] width 338 height 34
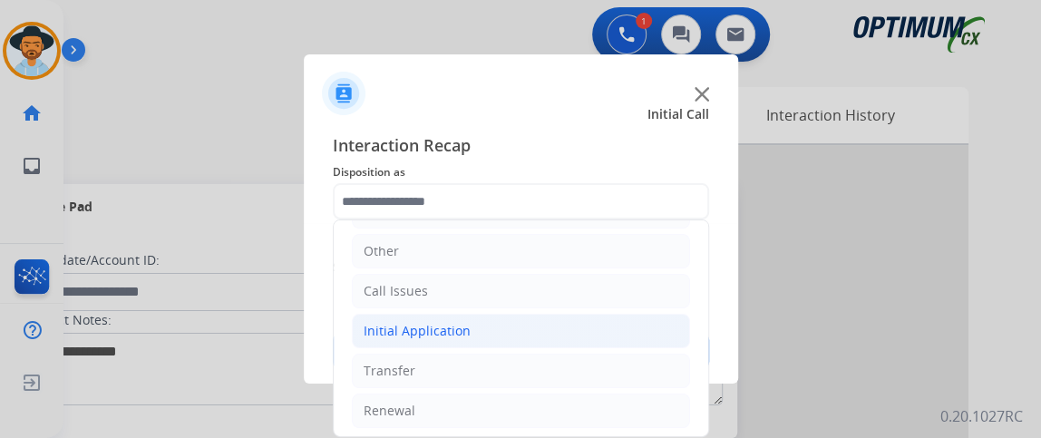
click at [577, 341] on li "Initial Application" at bounding box center [521, 331] width 338 height 34
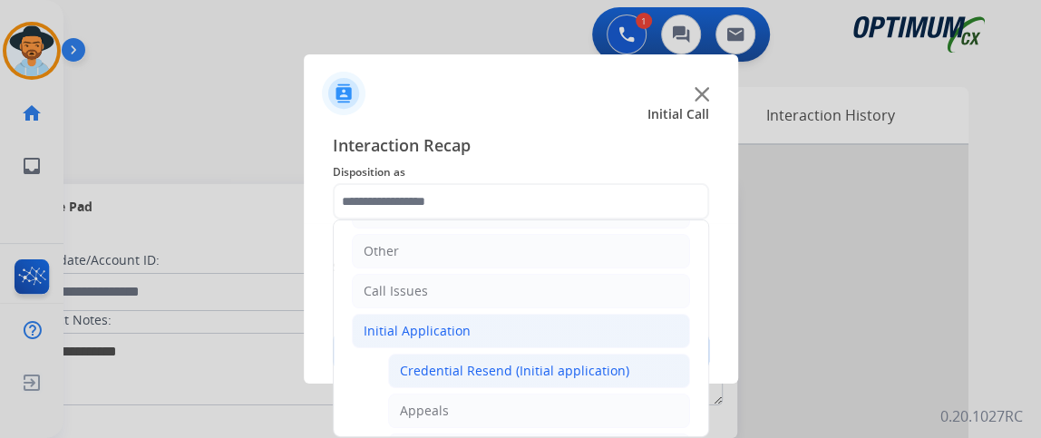
click at [572, 377] on li "Credential Resend (Initial application)" at bounding box center [539, 371] width 302 height 34
type input "**********"
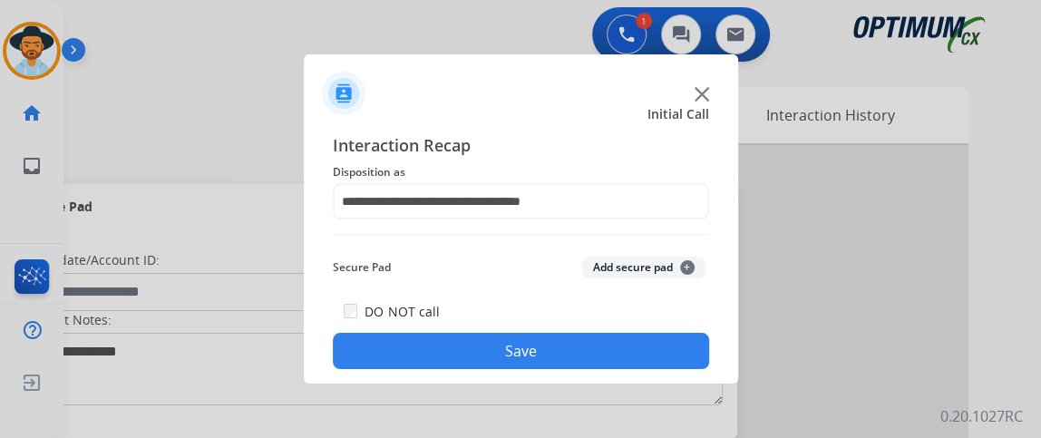
click at [565, 340] on button "Save" at bounding box center [521, 351] width 376 height 36
